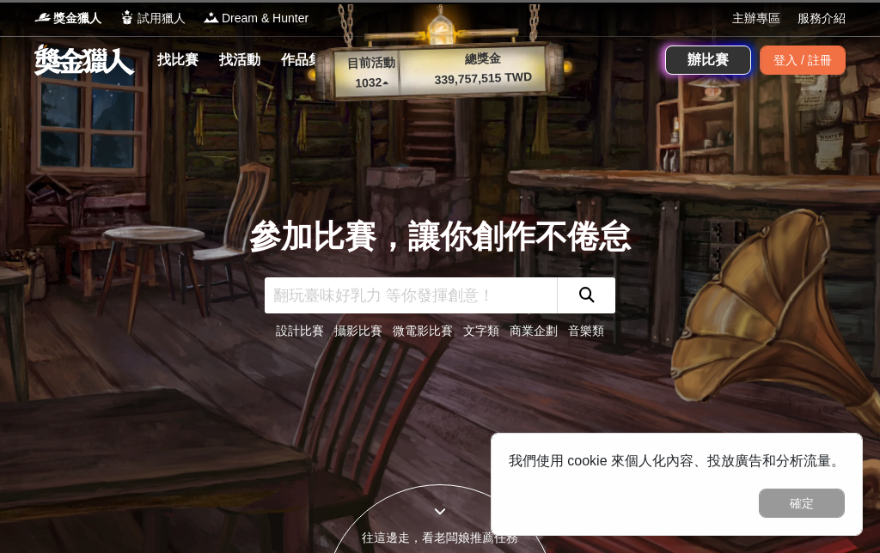
click at [475, 338] on link "文字類" at bounding box center [481, 331] width 36 height 14
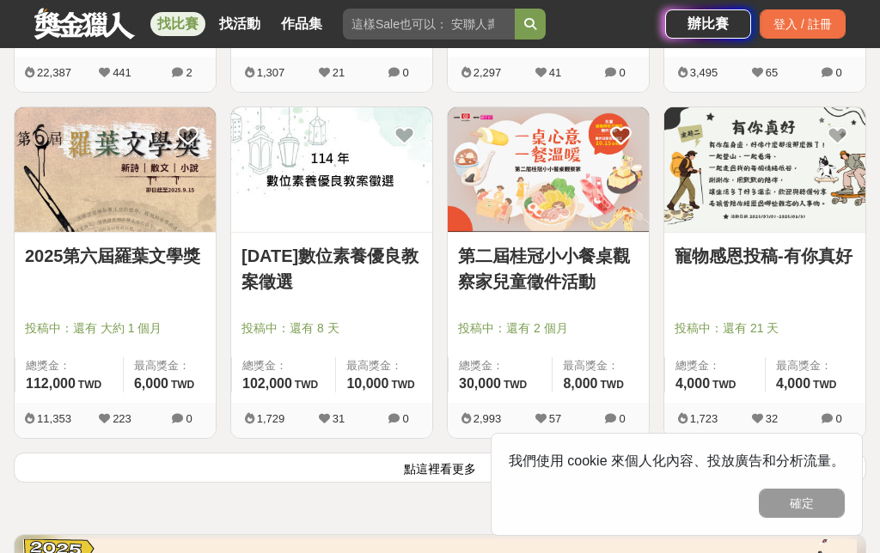
scroll to position [1989, 0]
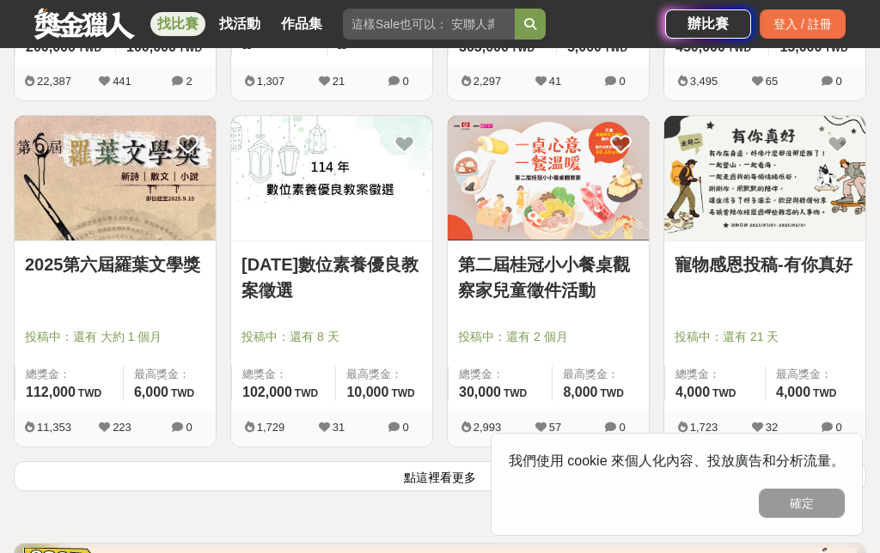
click at [383, 484] on button "點這裡看更多" at bounding box center [440, 476] width 852 height 30
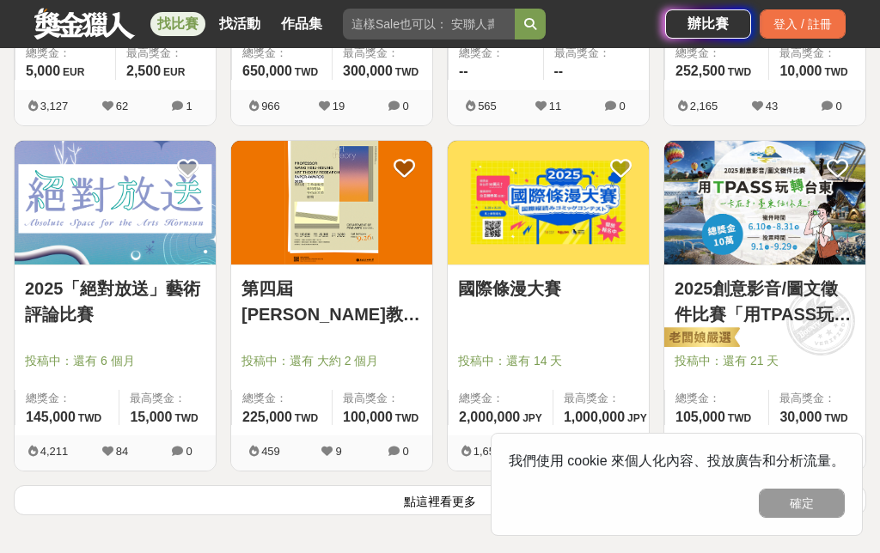
scroll to position [4025, 0]
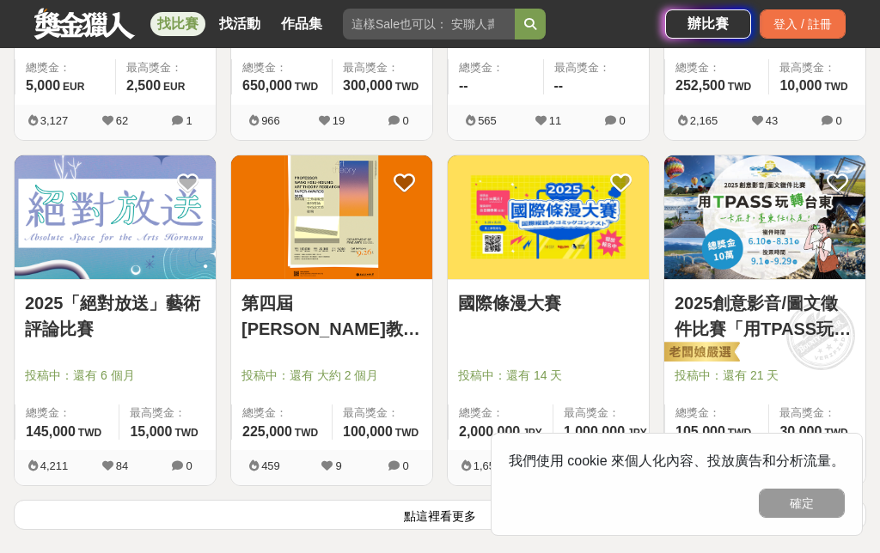
click at [421, 519] on button "點這裡看更多" at bounding box center [440, 515] width 852 height 30
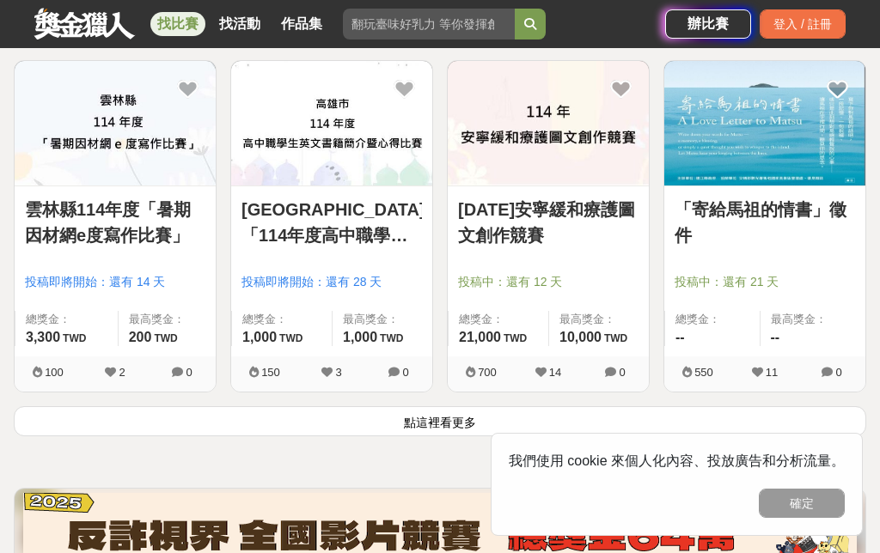
scroll to position [6188, 0]
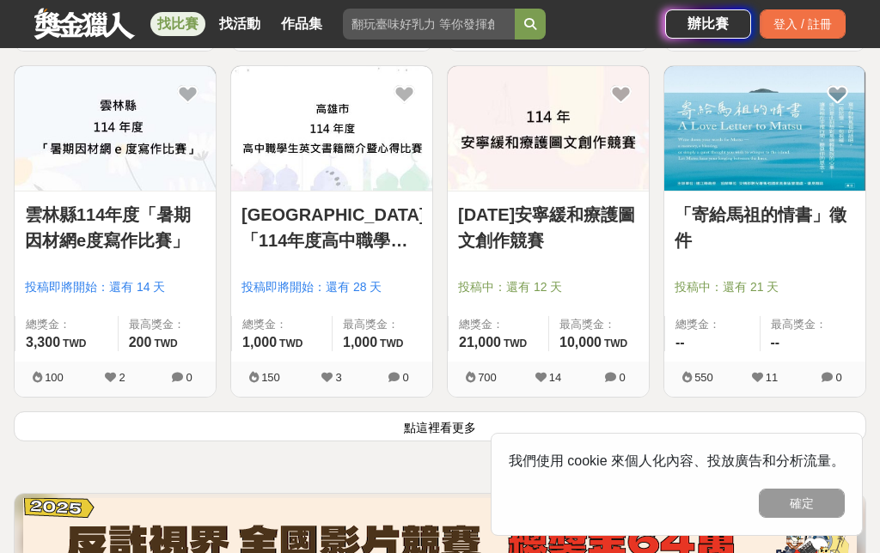
click at [400, 430] on button "點這裡看更多" at bounding box center [440, 427] width 852 height 30
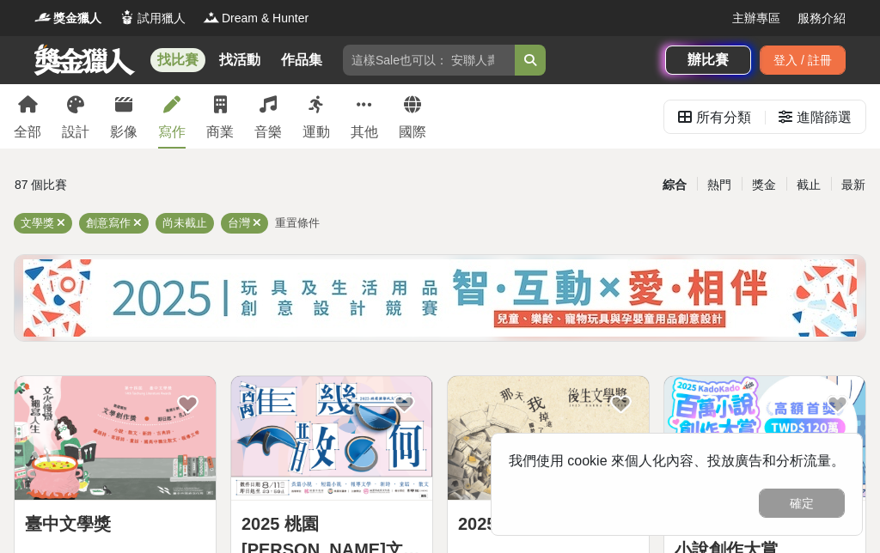
click at [788, 516] on button "確定" at bounding box center [802, 503] width 86 height 29
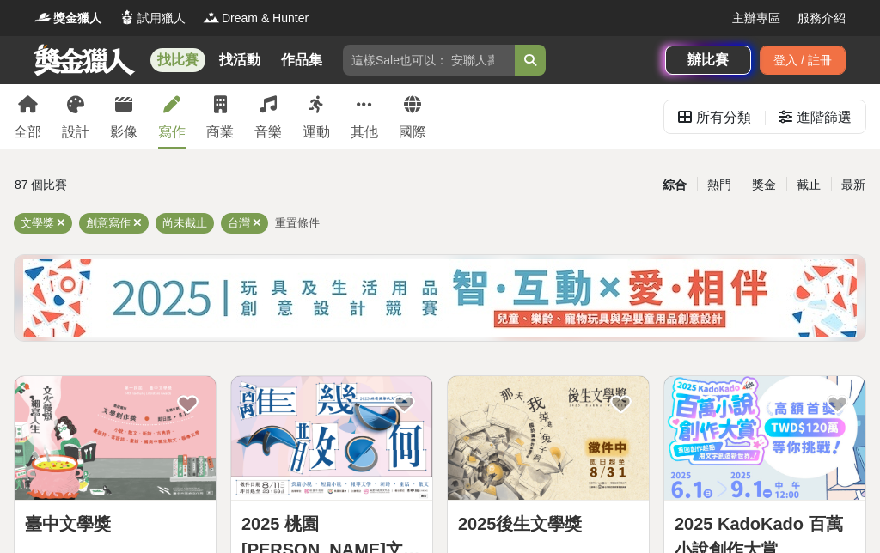
click at [764, 180] on div "獎金" at bounding box center [764, 185] width 45 height 30
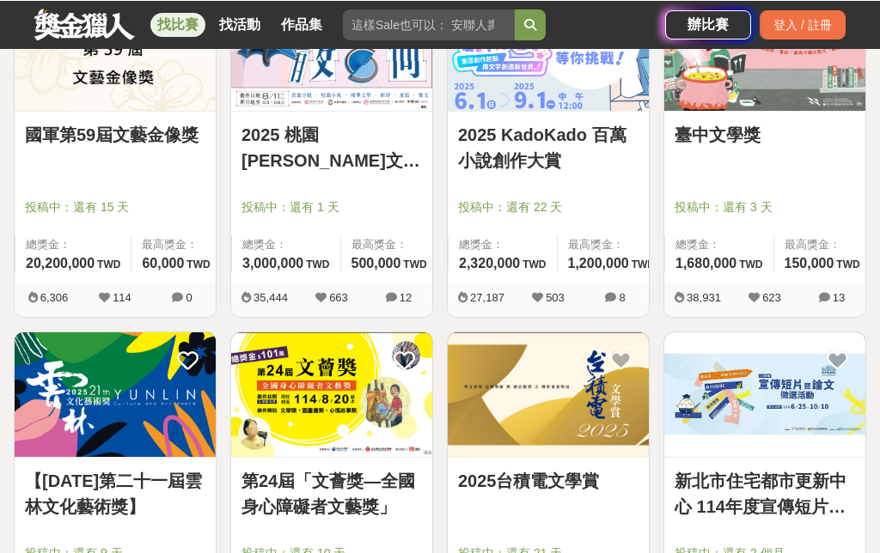
scroll to position [389, 0]
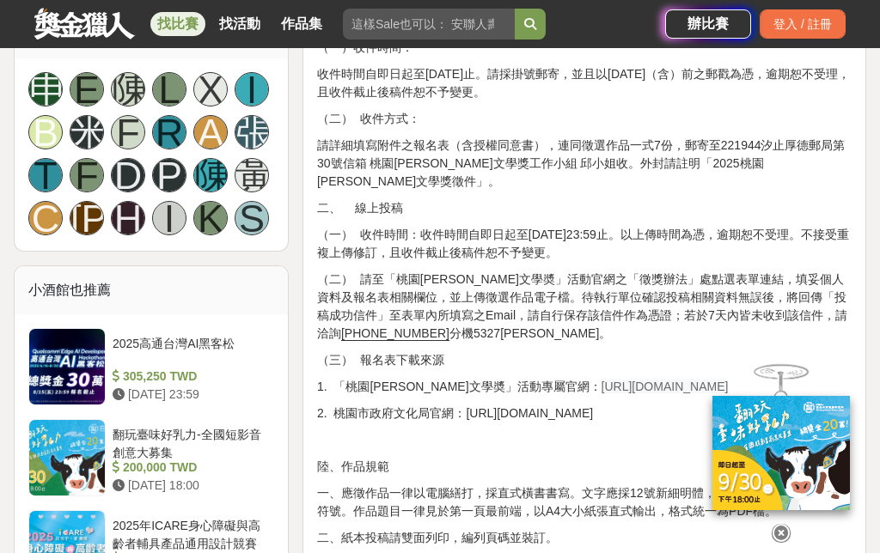
scroll to position [1164, 0]
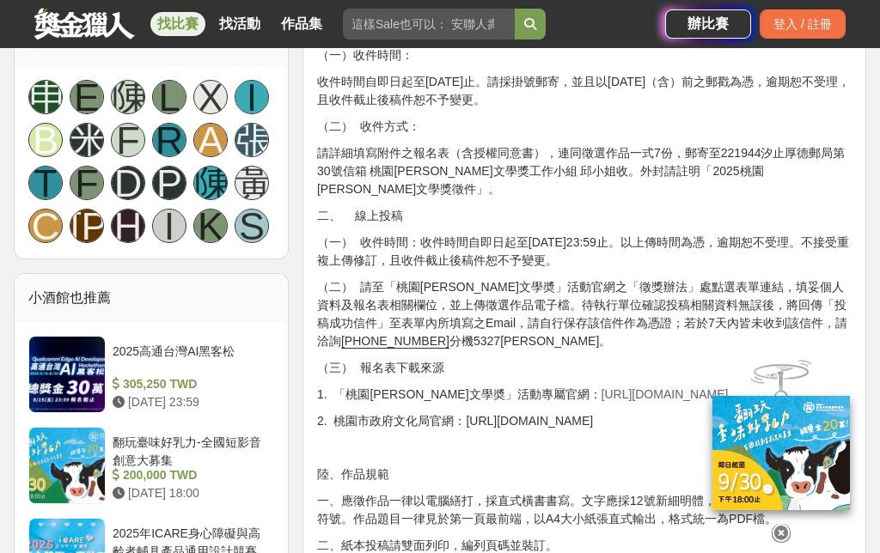
click at [601, 388] on span "https://literature.tyccc.gov.tw/" at bounding box center [664, 395] width 127 height 14
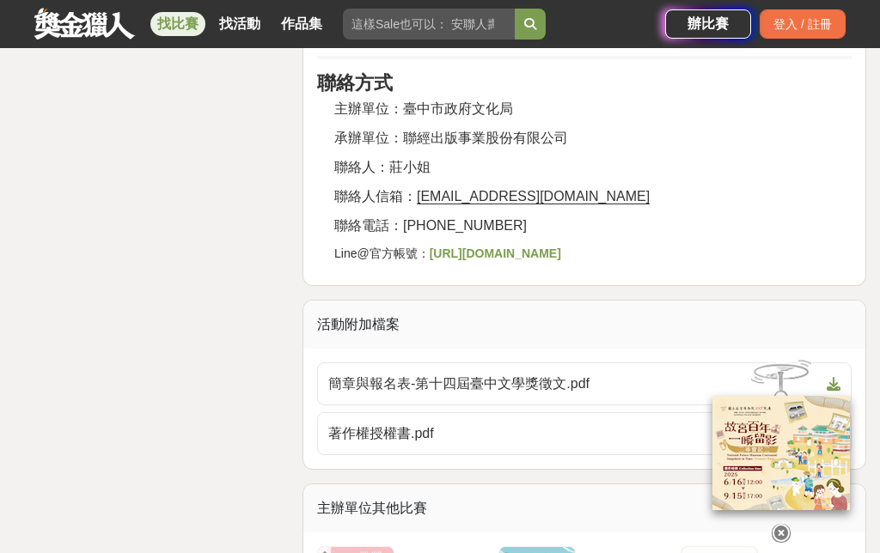
scroll to position [3705, 0]
click at [345, 373] on span "簡章與報名表-第十四屆臺中文學獎徵文.pdf" at bounding box center [574, 383] width 492 height 21
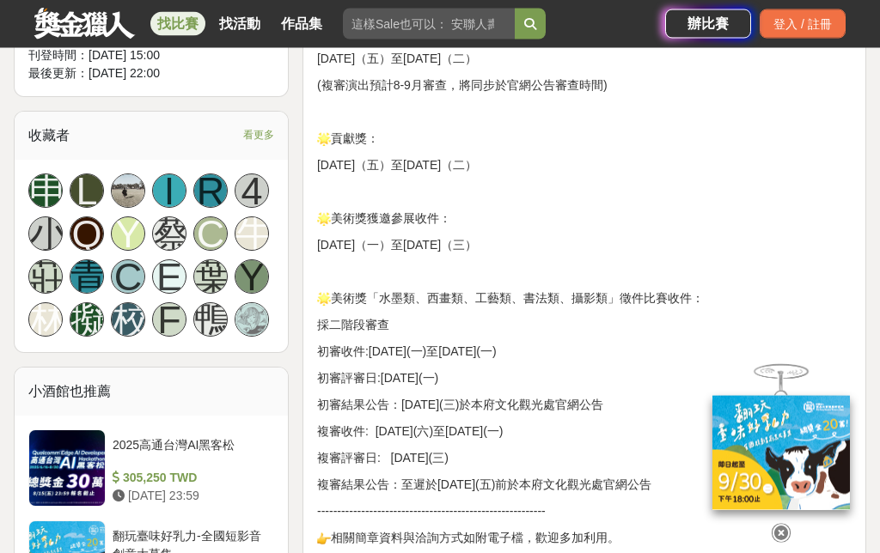
scroll to position [1145, 0]
